Goal: Register for event/course

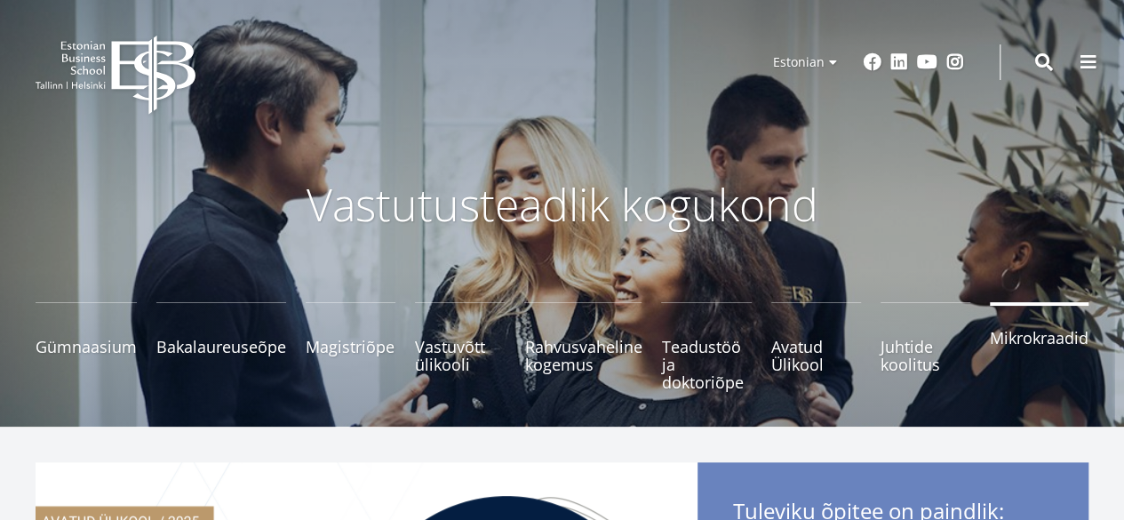
click at [1055, 347] on span "Mikrokraadid" at bounding box center [1039, 338] width 99 height 18
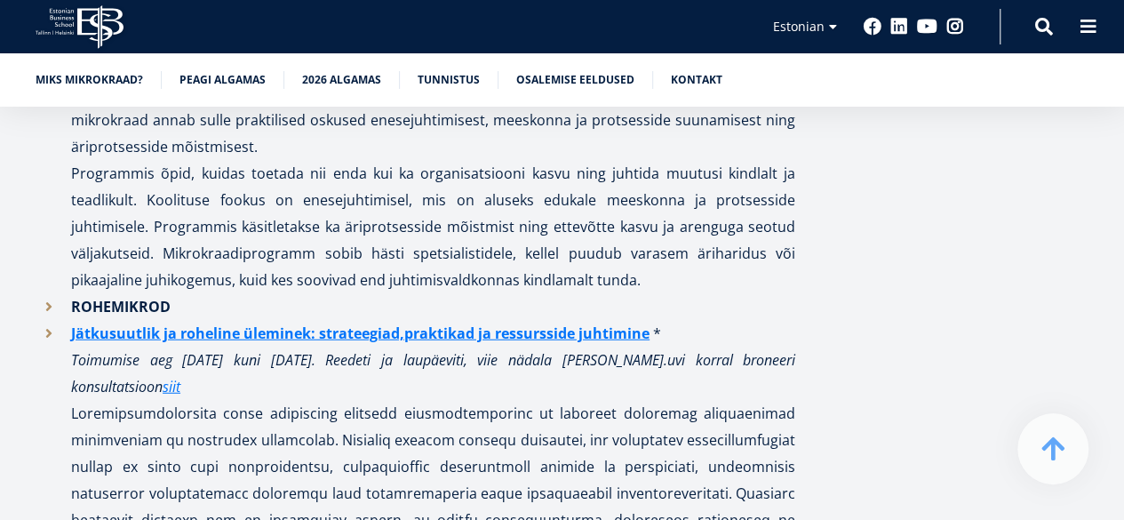
scroll to position [2162, 0]
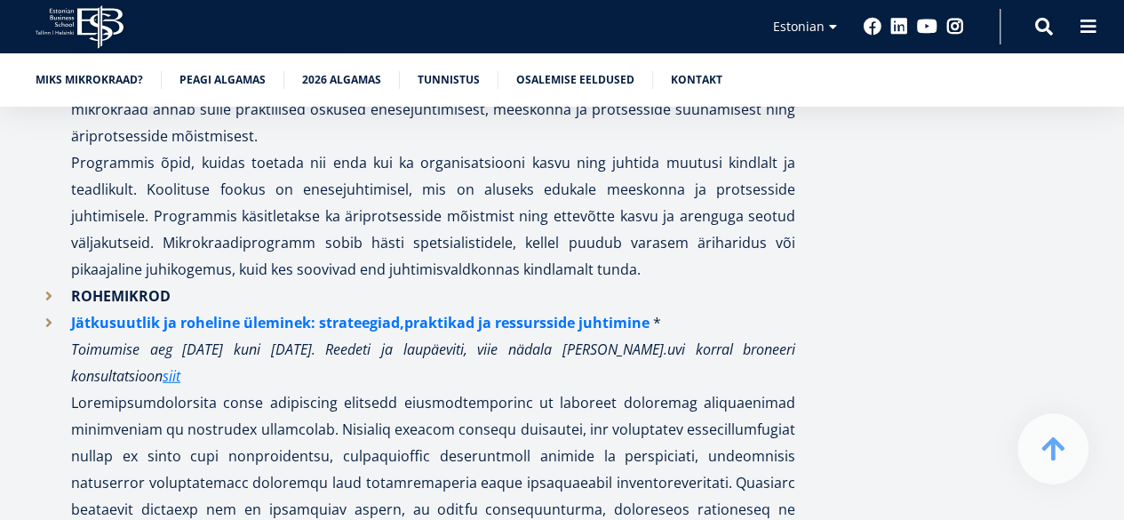
click at [286, 309] on link "Jätkusuutlik ja roheline üleminek: strateegiad,praktikad ja ressursside juhtimi…" at bounding box center [360, 322] width 579 height 27
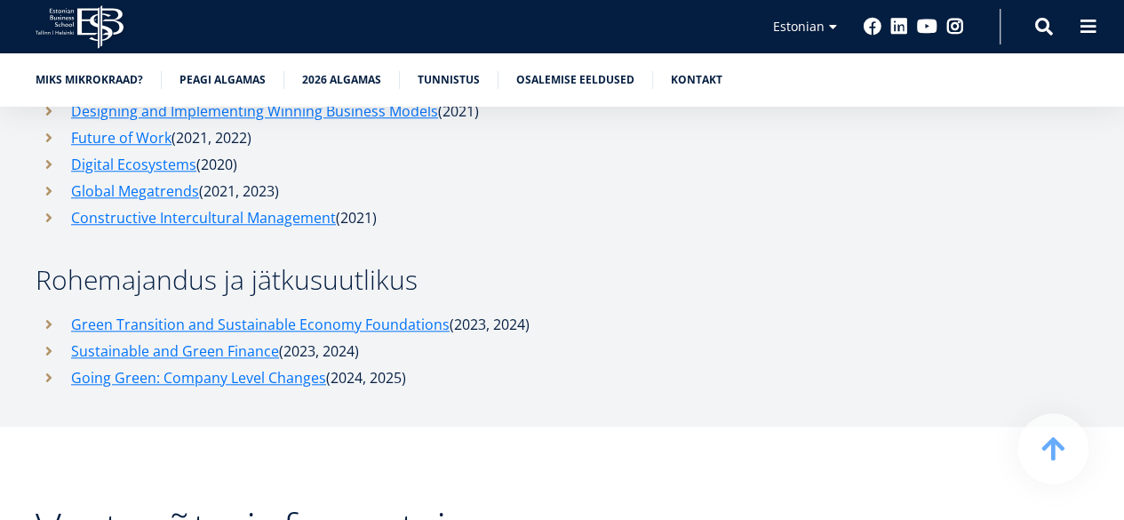
scroll to position [7453, 0]
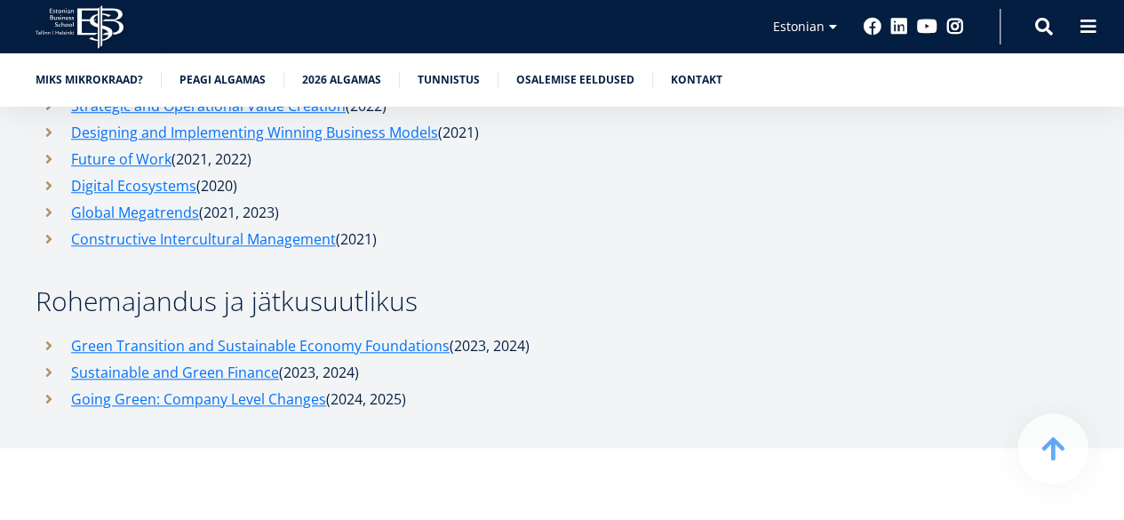
click at [96, 30] on icon "EBS Logo Created with Sketch." at bounding box center [80, 27] width 88 height 44
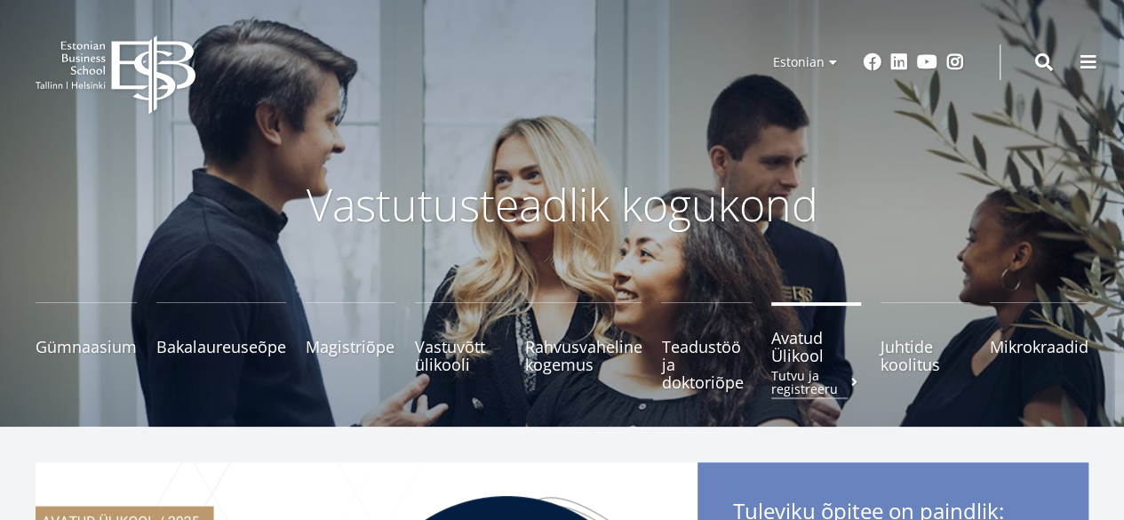
click at [802, 351] on span "Avatud Ülikool Tutvu ja registreeru" at bounding box center [816, 347] width 90 height 36
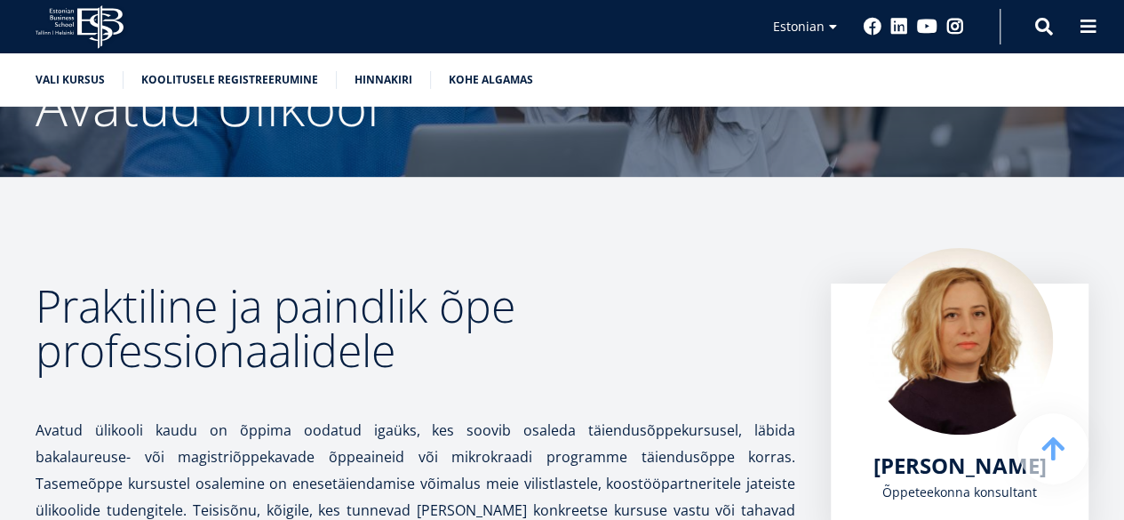
scroll to position [455, 0]
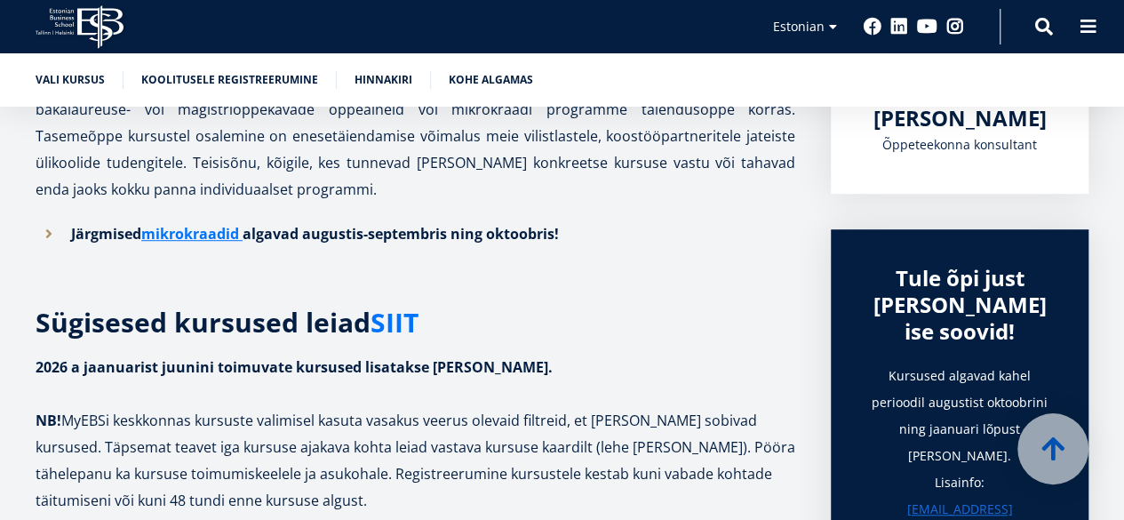
click at [402, 317] on link "SIIT" at bounding box center [395, 322] width 48 height 27
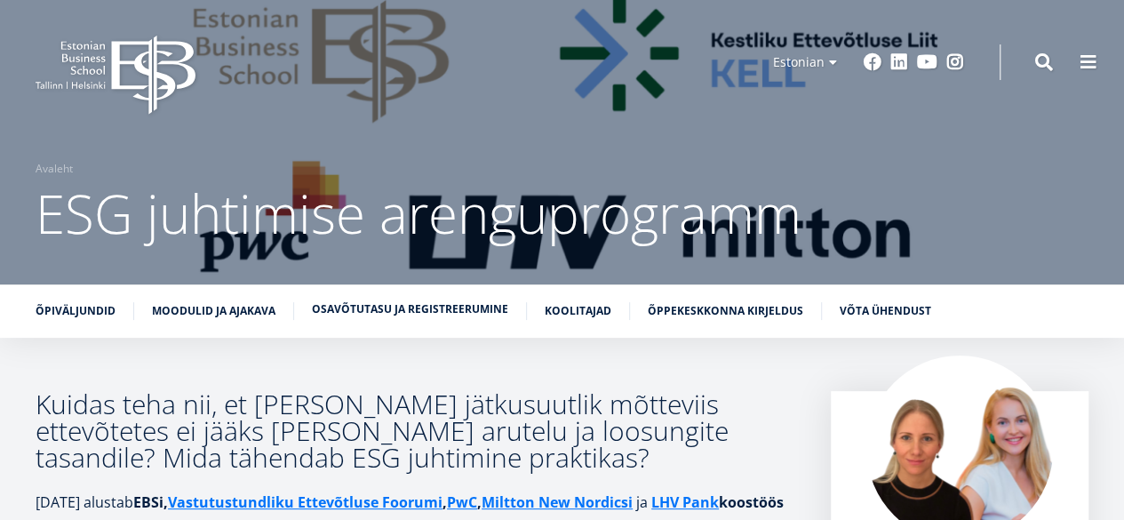
click at [427, 310] on link "Osavõtutasu ja registreerumine" at bounding box center [410, 309] width 196 height 18
click at [738, 314] on link "Õppekeskkonna kirjeldus" at bounding box center [726, 309] width 156 height 18
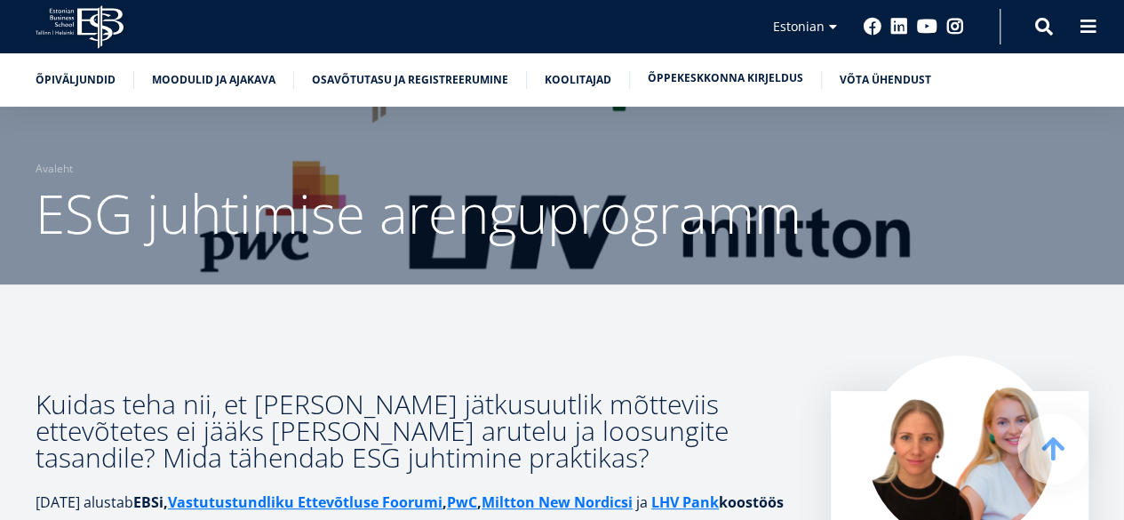
scroll to position [7585, 0]
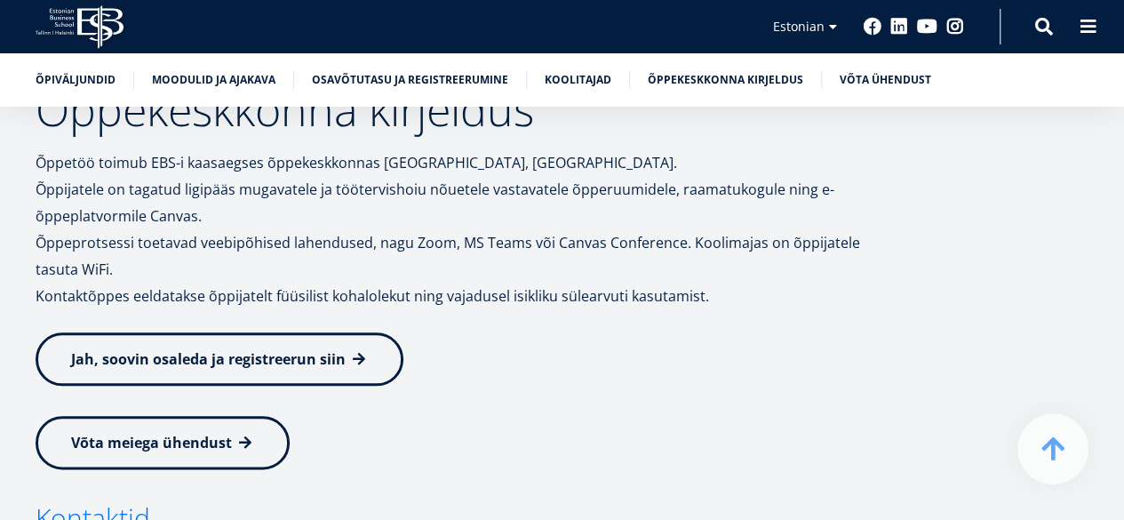
click at [238, 349] on span "Jah, soovin osaleda ja registreerun siin" at bounding box center [208, 359] width 275 height 20
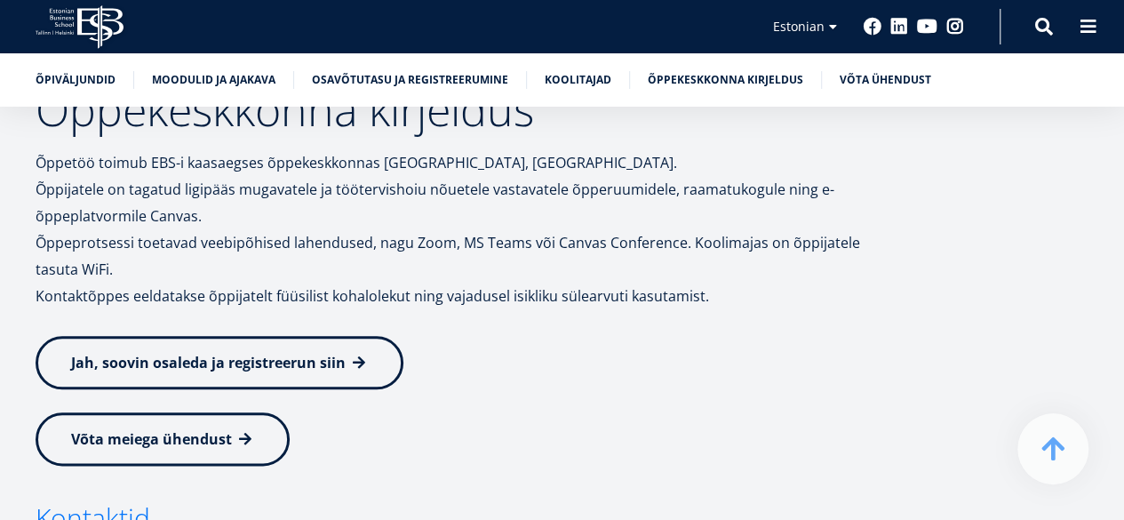
click at [163, 412] on link "Võta meiega ühendust" at bounding box center [163, 438] width 254 height 53
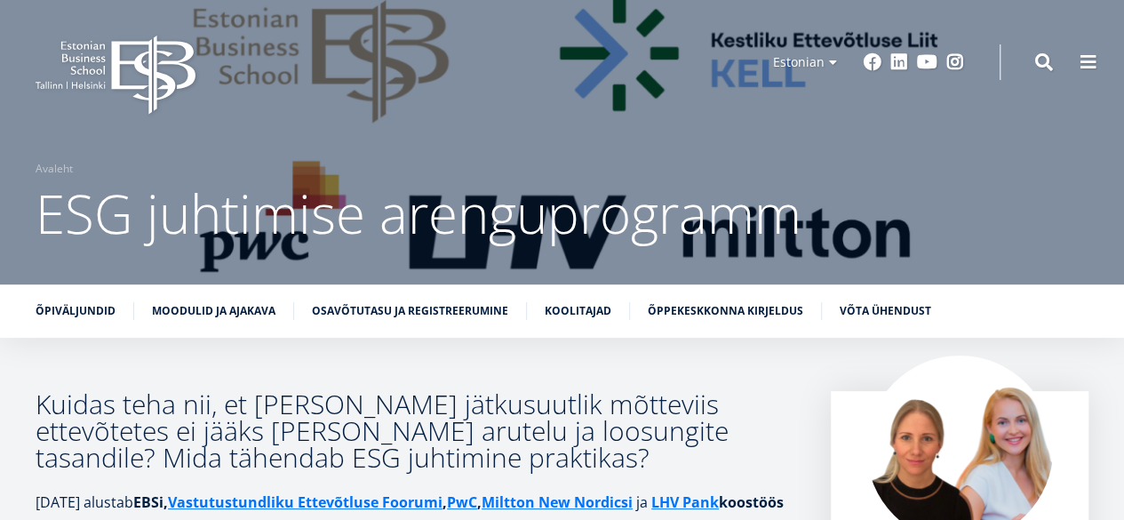
click at [453, 304] on link "Osavõtutasu ja registreerumine" at bounding box center [410, 311] width 196 height 18
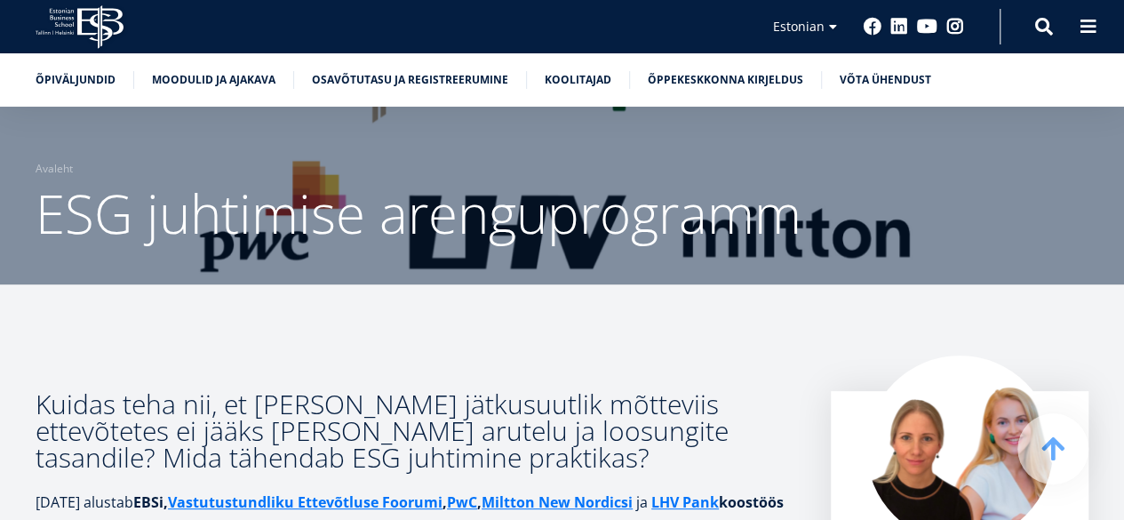
scroll to position [5007, 0]
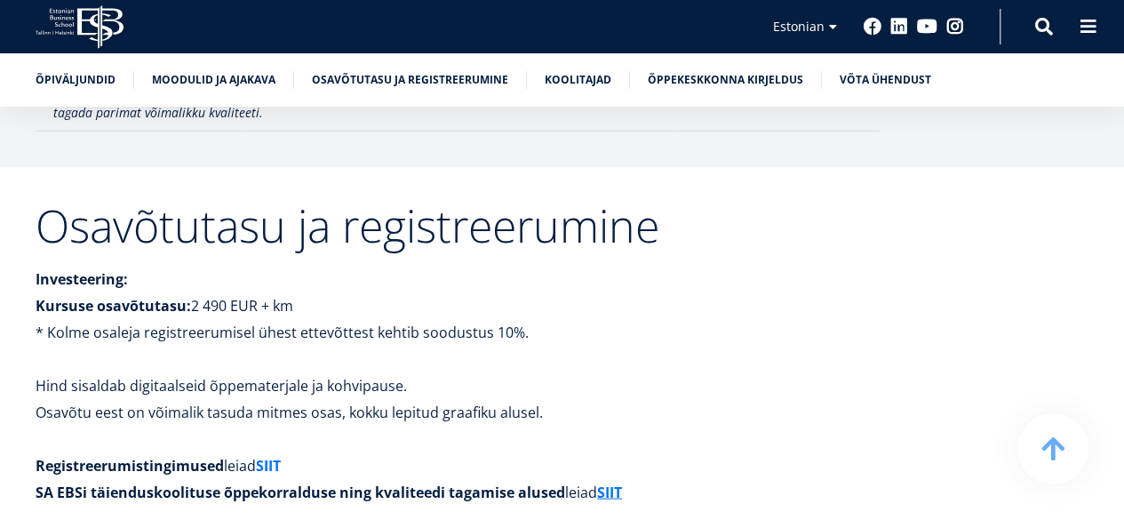
click at [272, 452] on link "SIIT" at bounding box center [268, 465] width 25 height 27
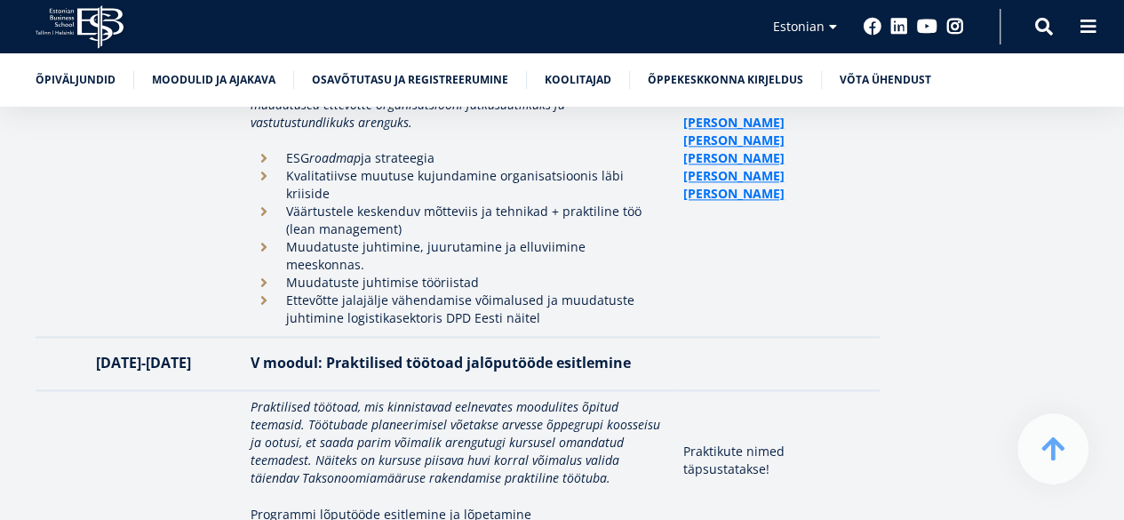
scroll to position [5007, 0]
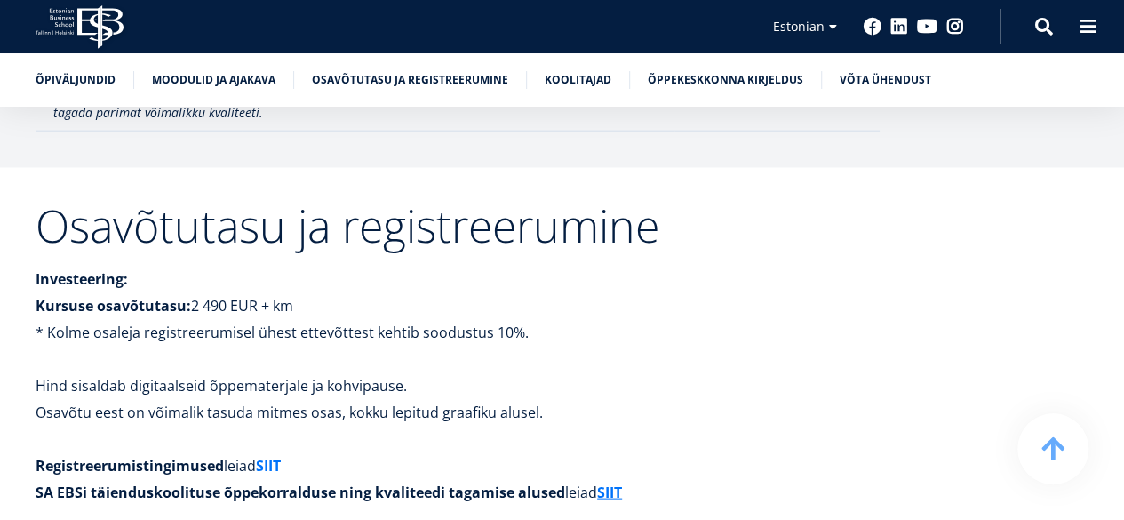
click at [277, 452] on link "SIIT" at bounding box center [268, 465] width 25 height 27
